Goal: Information Seeking & Learning: Find specific page/section

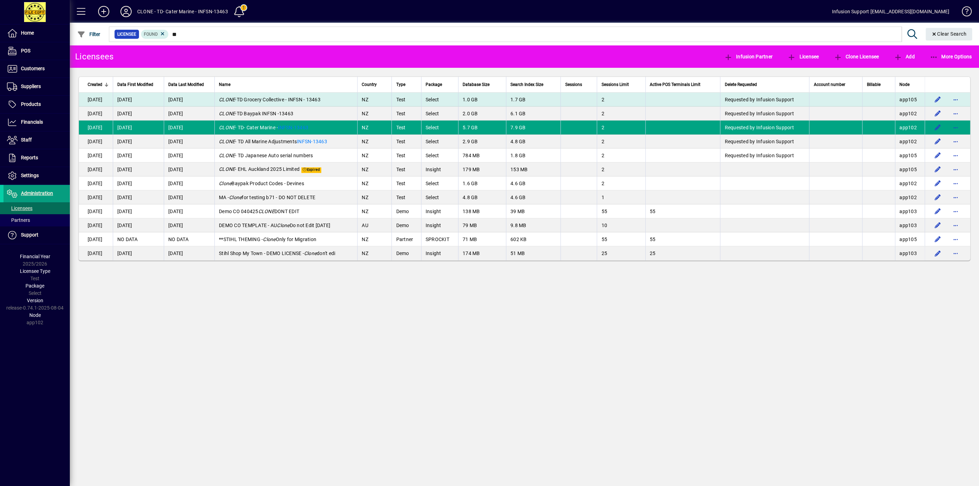
type input "*"
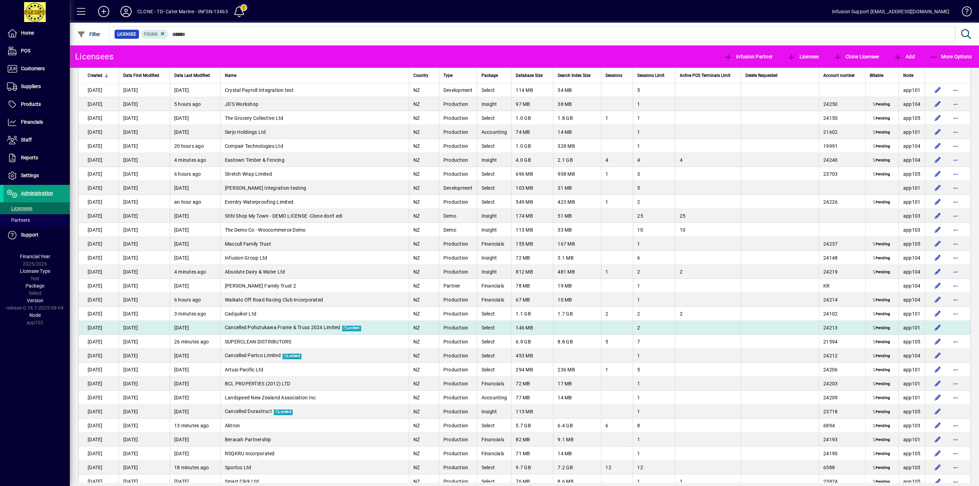
scroll to position [2732, 0]
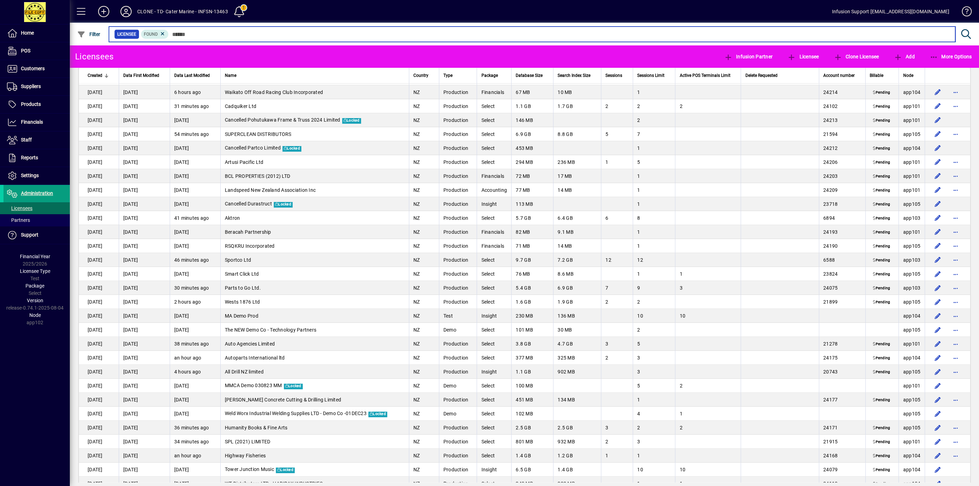
click at [199, 34] on input "text" at bounding box center [559, 34] width 781 height 10
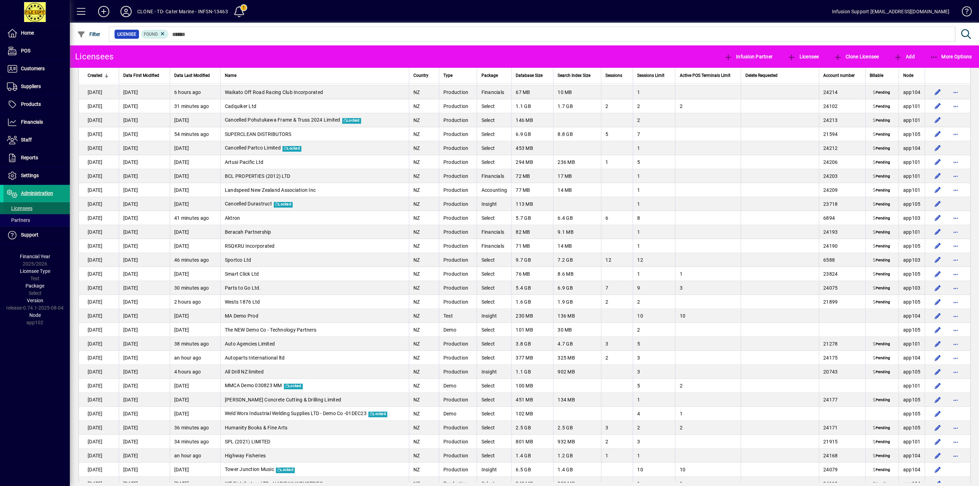
click at [26, 208] on span "Licensees" at bounding box center [19, 208] width 25 height 6
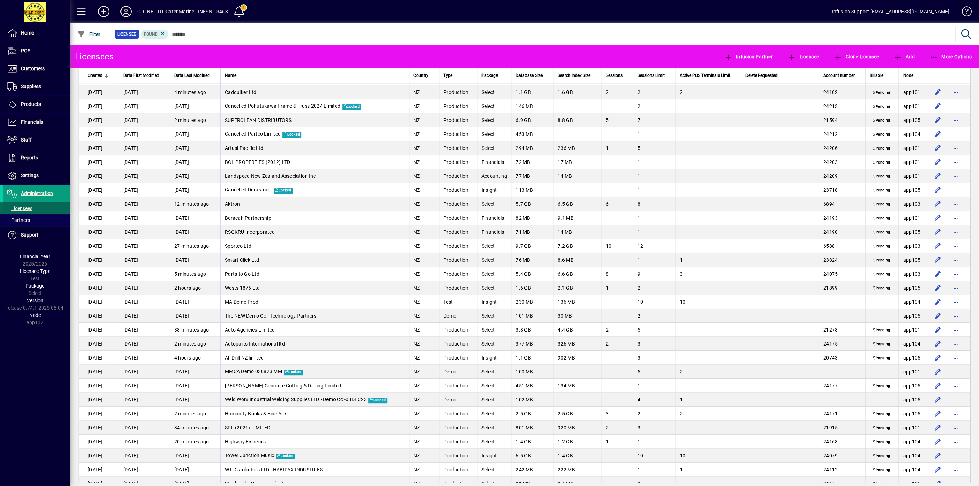
click at [24, 211] on span "Licensees" at bounding box center [19, 208] width 25 height 6
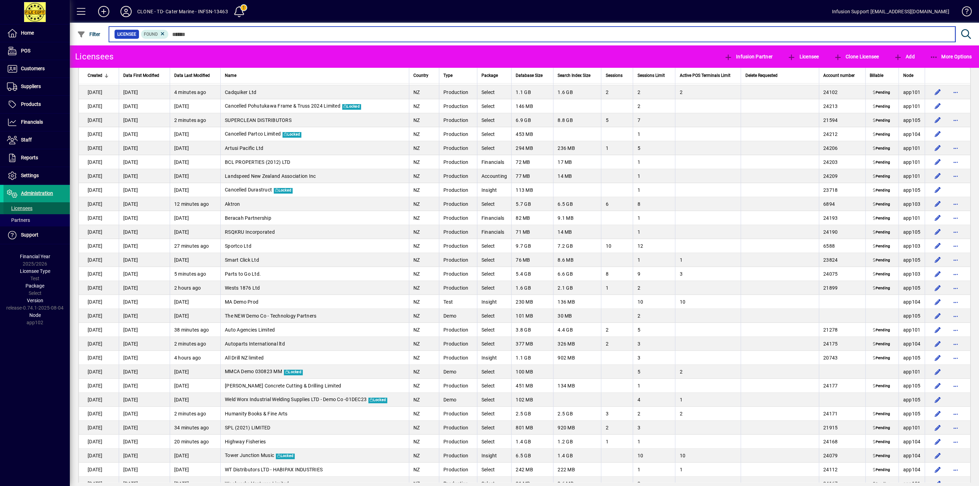
click at [229, 31] on input "text" at bounding box center [559, 34] width 781 height 10
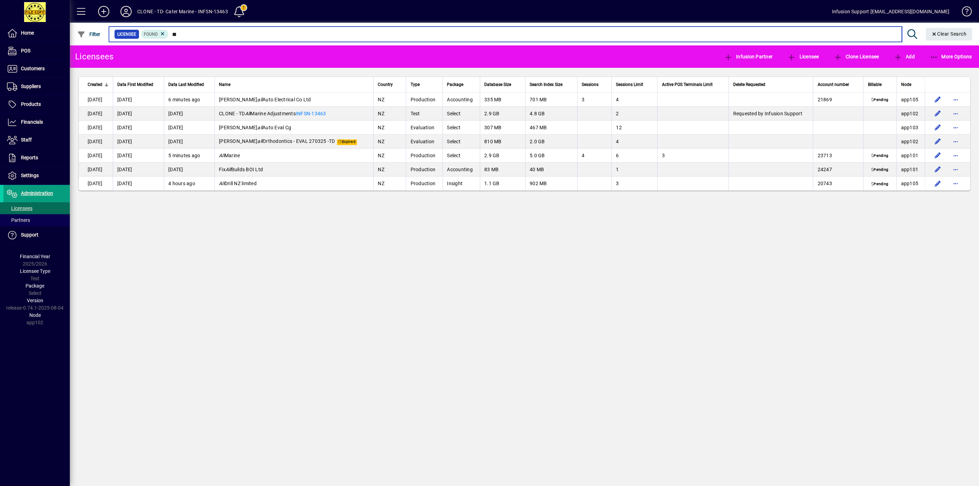
type input "*"
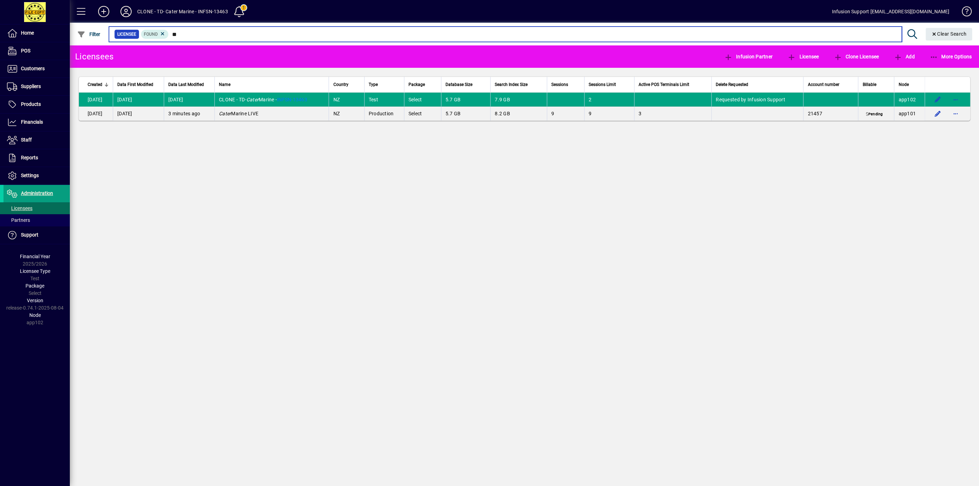
type input "*"
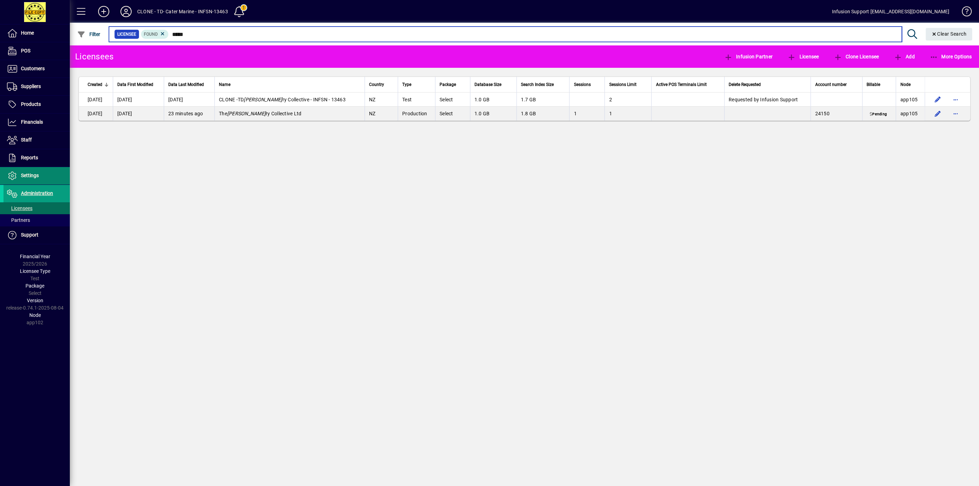
type input "*****"
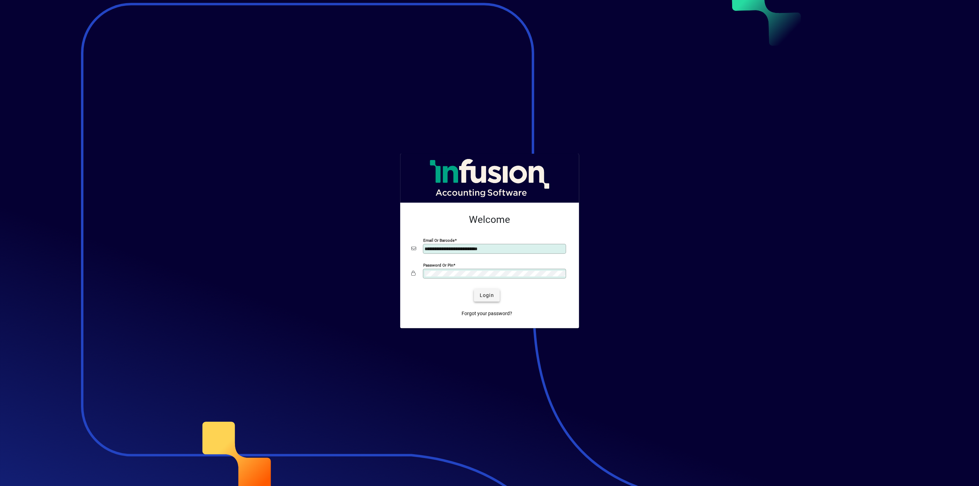
type input "**********"
click at [492, 296] on span "Login" at bounding box center [487, 295] width 14 height 7
